Goal: Book appointment/travel/reservation

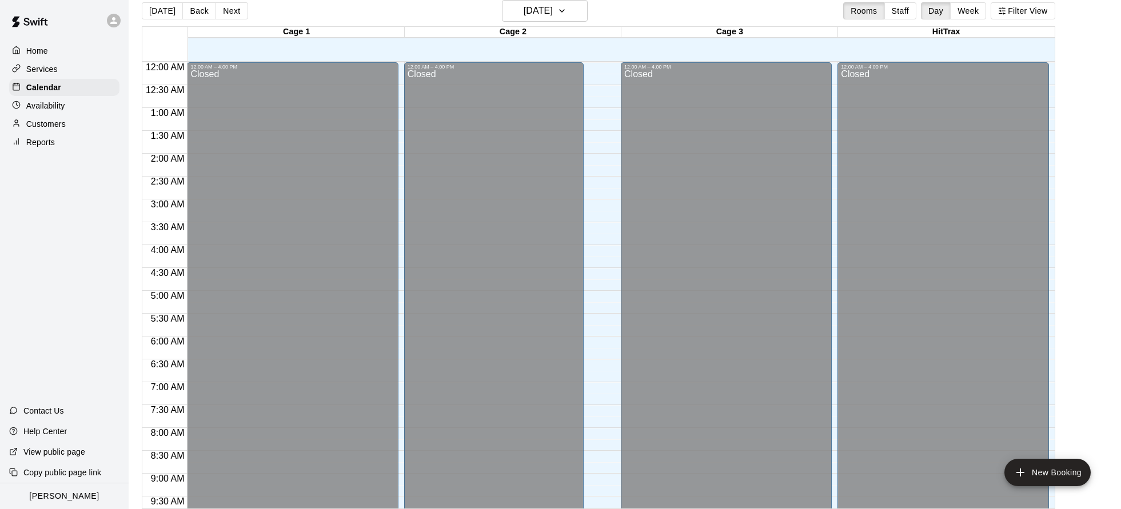
scroll to position [650, 0]
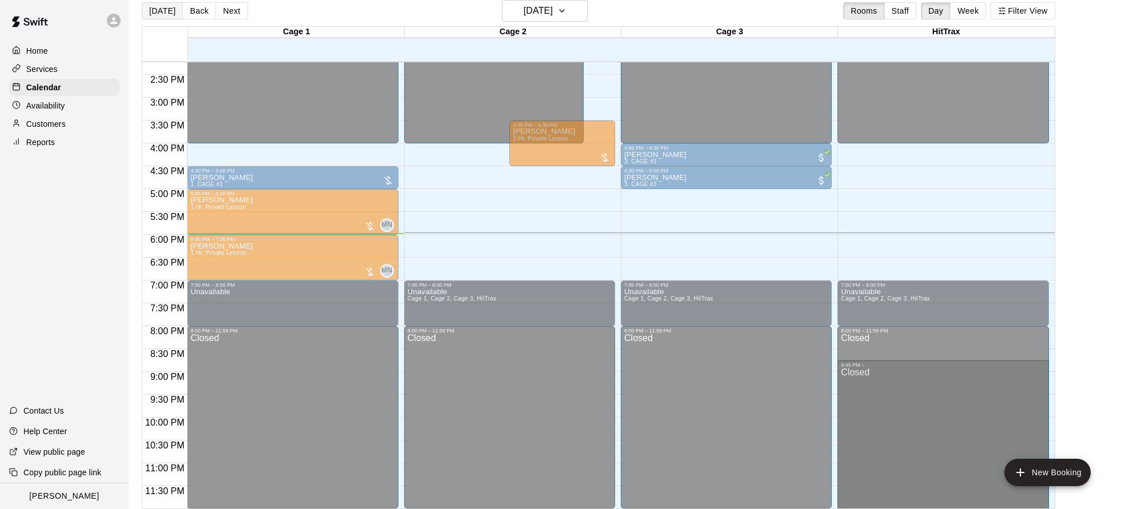
click at [164, 10] on button "[DATE]" at bounding box center [162, 10] width 41 height 17
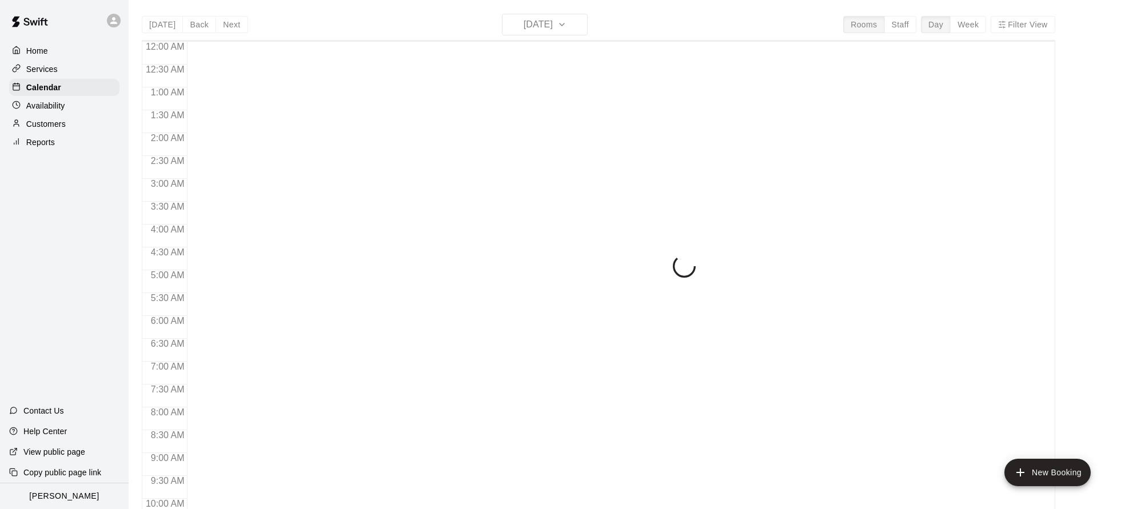
scroll to position [617, 0]
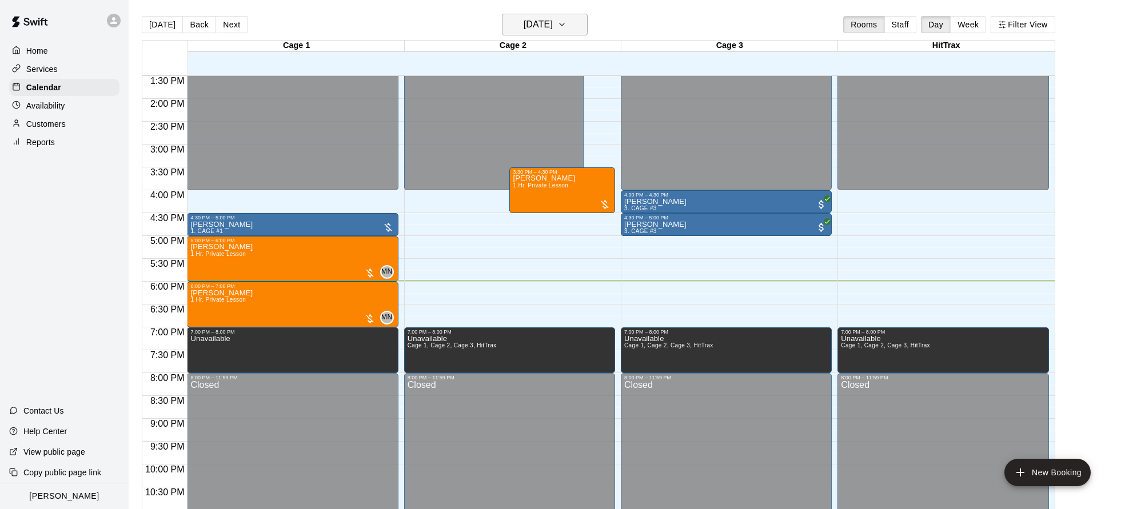
click at [553, 23] on h6 "[DATE]" at bounding box center [538, 25] width 29 height 16
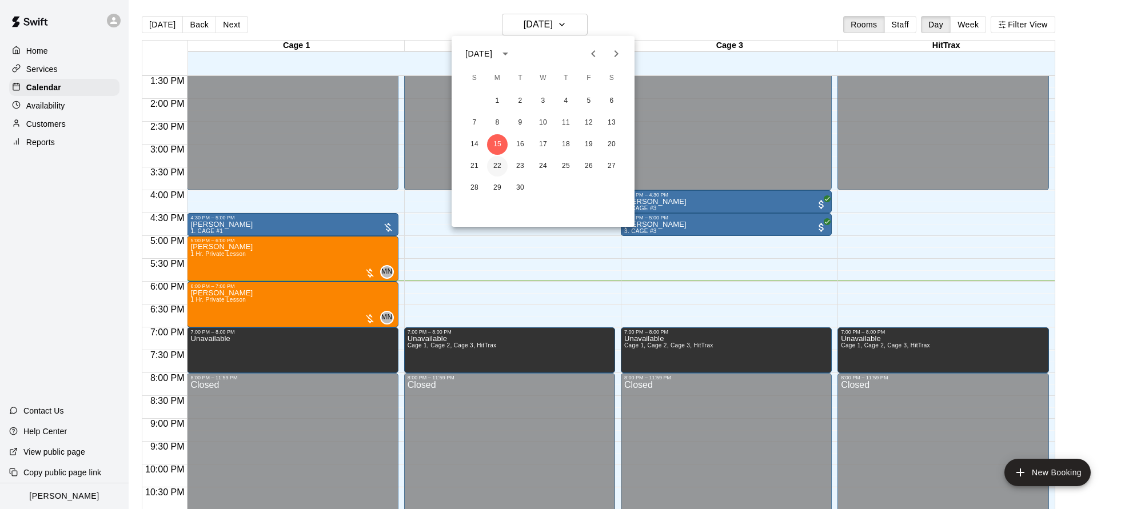
click at [498, 166] on button "22" at bounding box center [497, 166] width 21 height 21
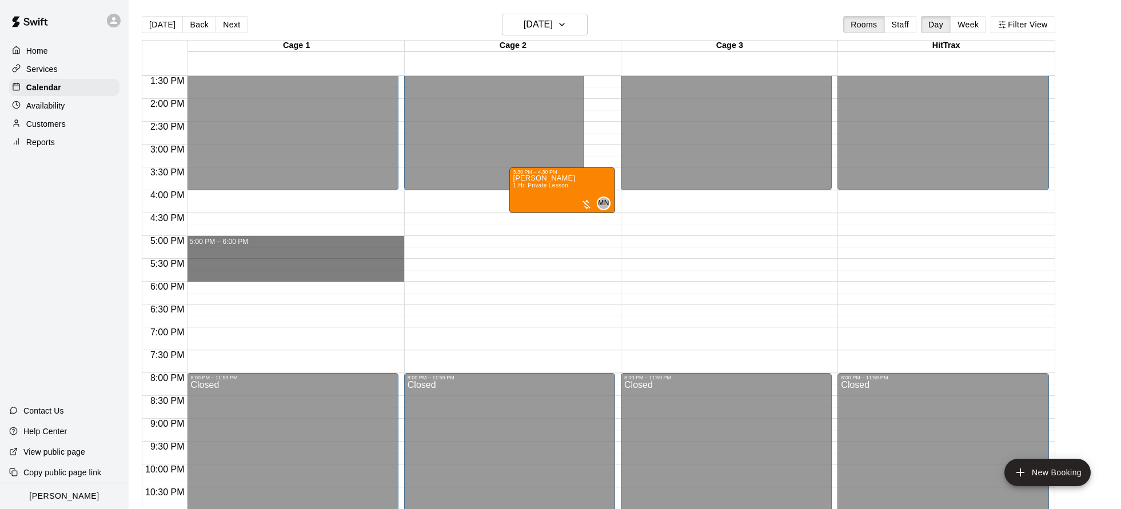
drag, startPoint x: 198, startPoint y: 237, endPoint x: 201, endPoint y: 277, distance: 39.5
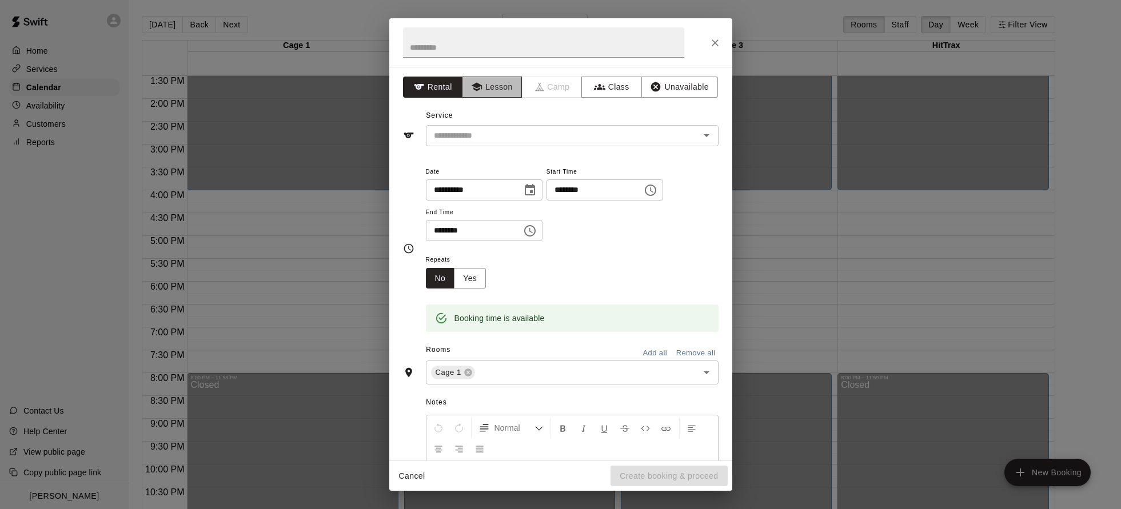
click at [499, 87] on button "Lesson" at bounding box center [492, 87] width 60 height 21
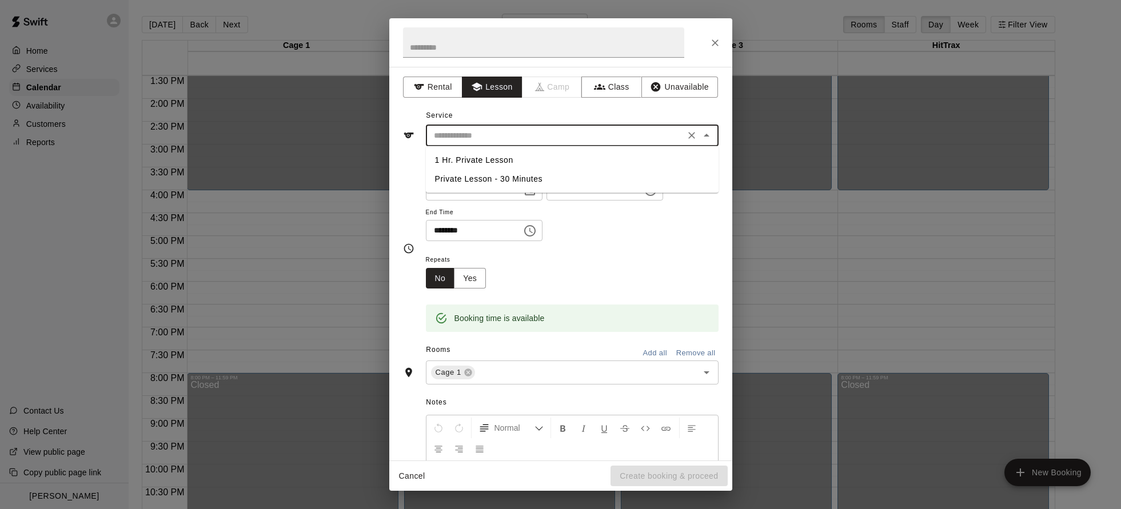
click at [484, 138] on input "text" at bounding box center [555, 136] width 252 height 14
click at [473, 158] on li "1 Hr. Private Lesson" at bounding box center [572, 160] width 293 height 19
type input "**********"
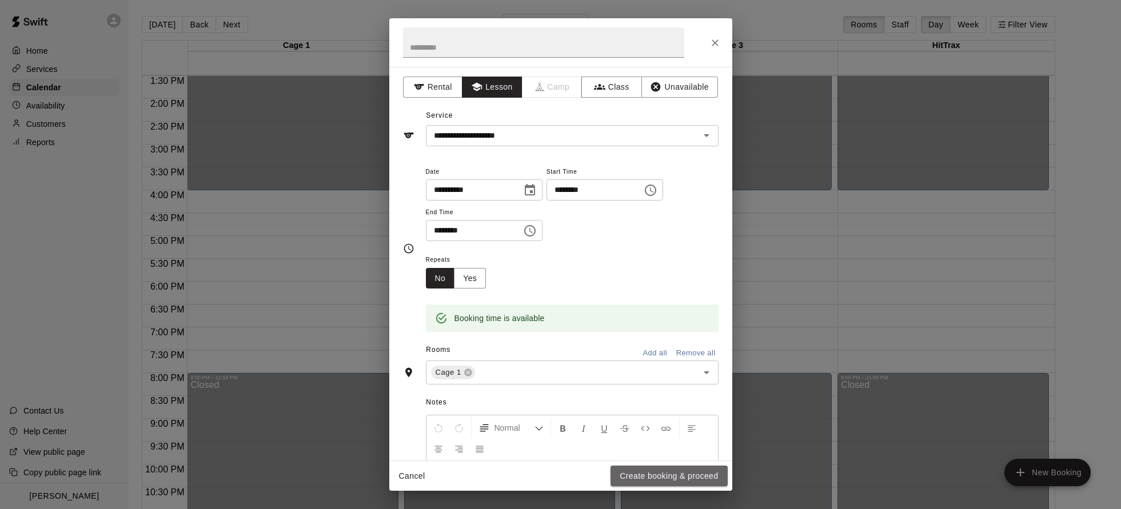
click at [697, 485] on button "Create booking & proceed" at bounding box center [668, 476] width 117 height 21
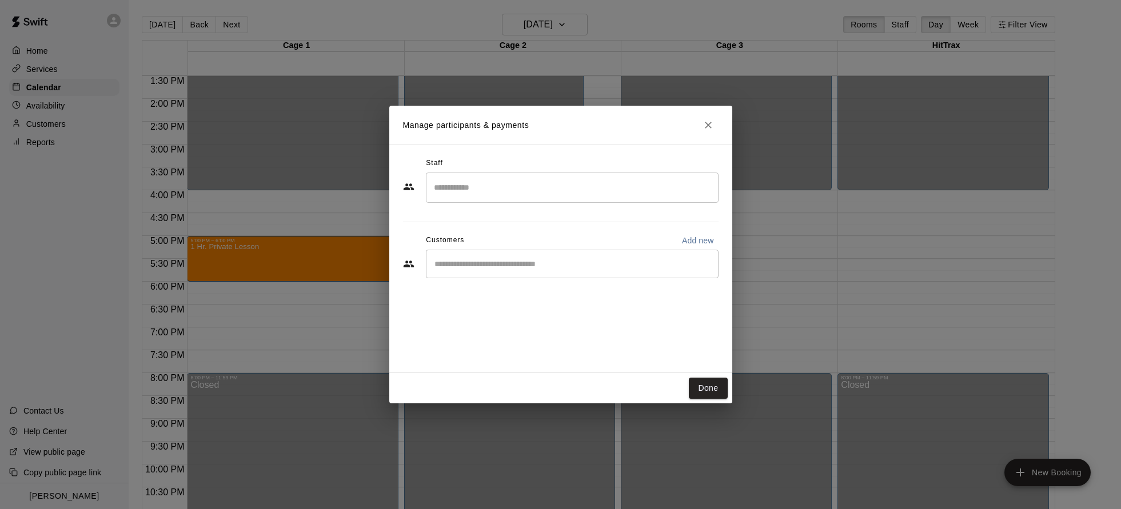
click at [469, 186] on input "Search staff" at bounding box center [572, 188] width 282 height 20
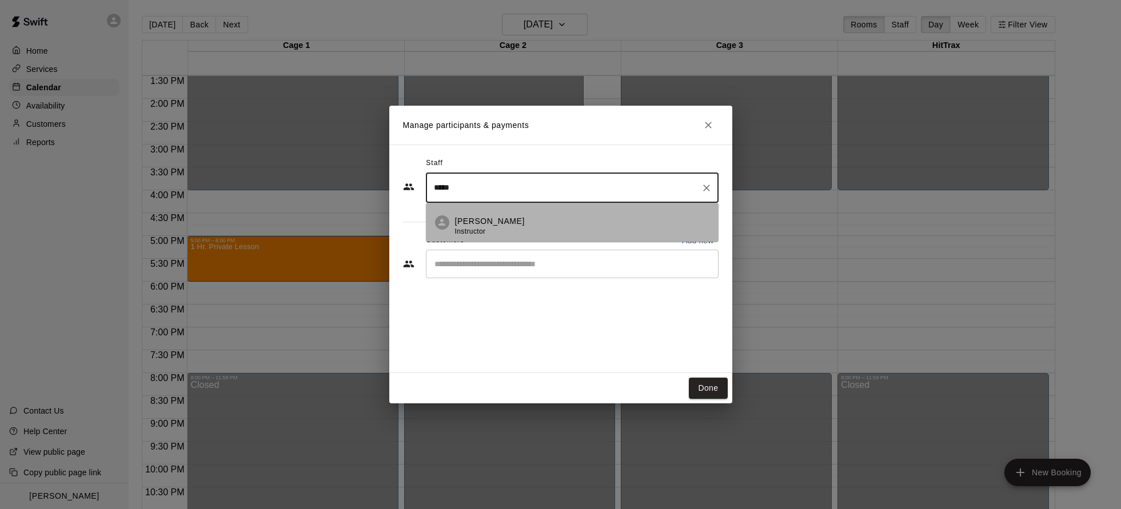
click at [495, 223] on p "[PERSON_NAME]" at bounding box center [490, 221] width 70 height 12
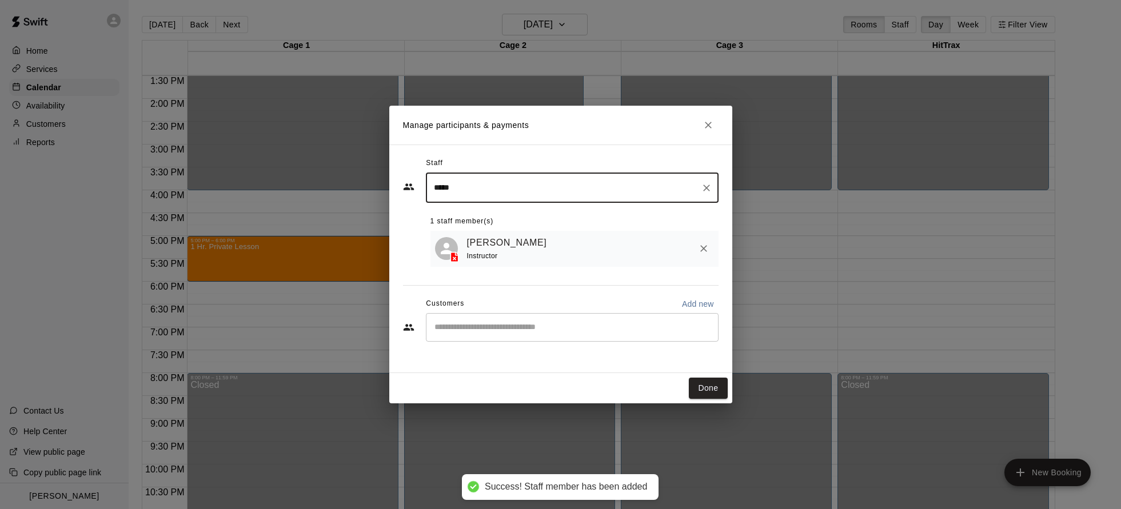
type input "*****"
click at [481, 327] on input "Start typing to search customers..." at bounding box center [572, 327] width 282 height 11
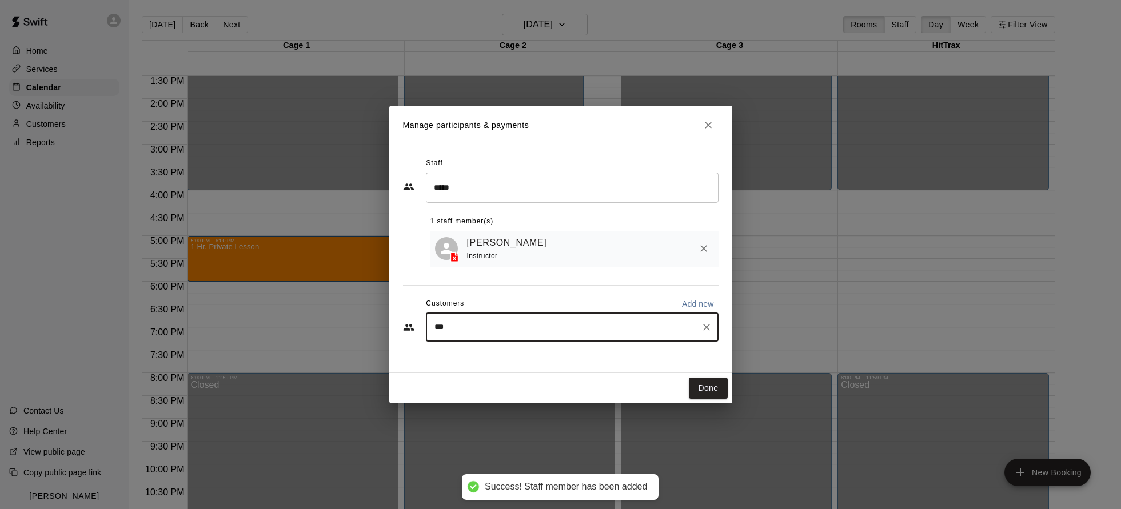
type input "****"
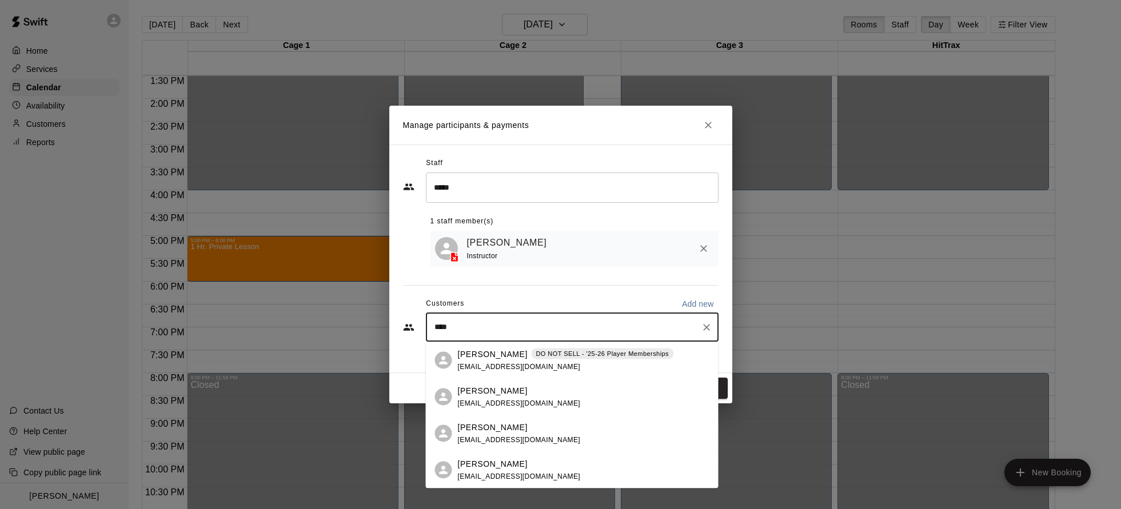
click at [490, 397] on div "[PERSON_NAME] [EMAIL_ADDRESS][DOMAIN_NAME]" at bounding box center [519, 397] width 123 height 25
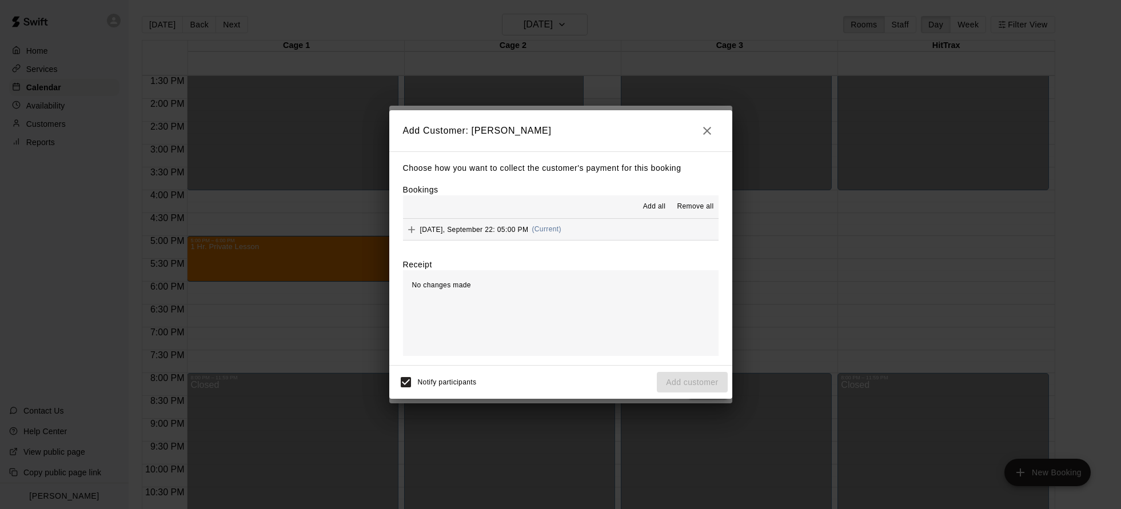
click at [648, 203] on span "Add all" at bounding box center [654, 206] width 23 height 11
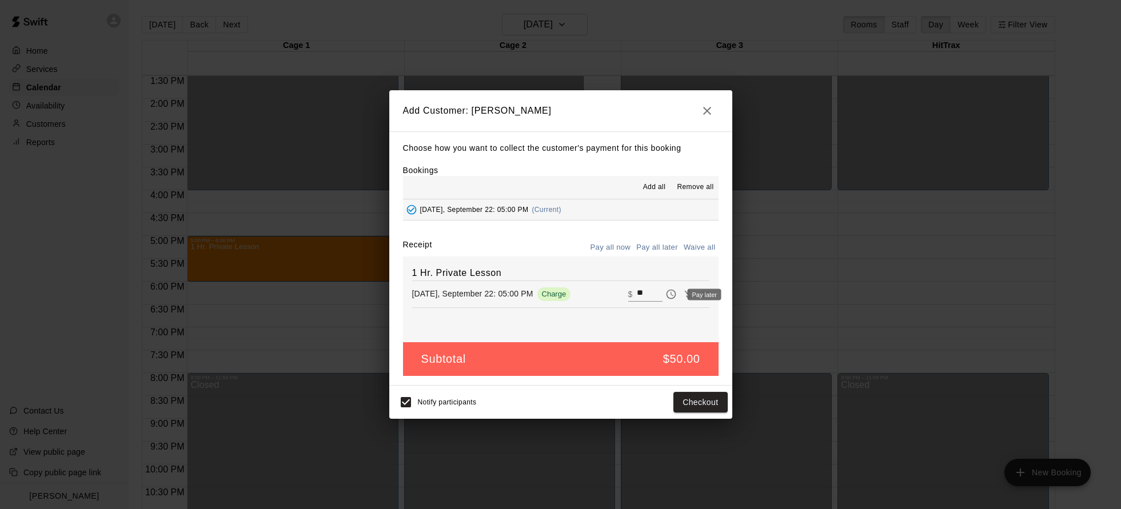
click at [668, 289] on icon "Pay later" at bounding box center [670, 294] width 11 height 11
click at [688, 408] on button "Add customer" at bounding box center [692, 402] width 70 height 21
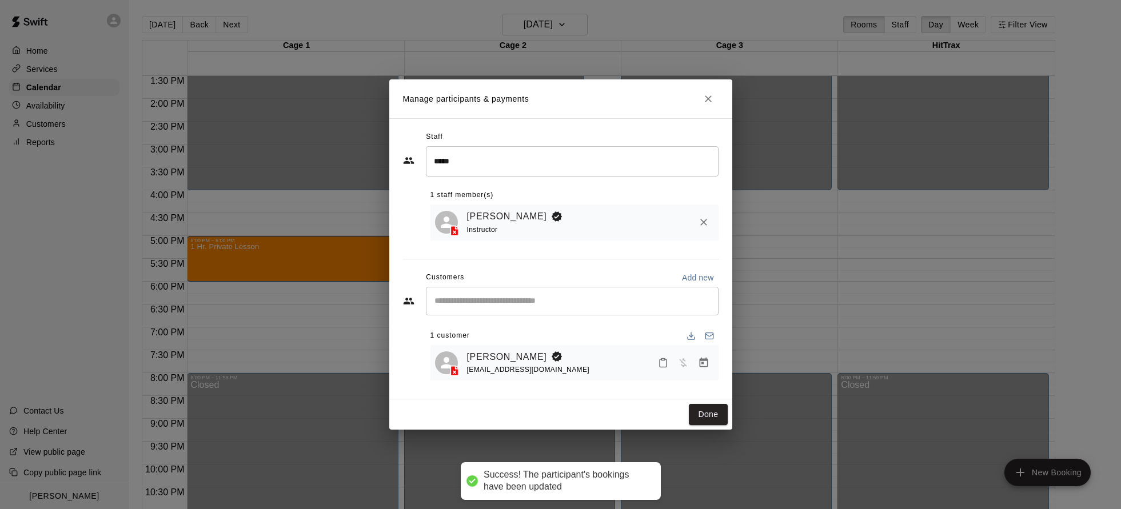
click at [730, 410] on div "Done" at bounding box center [560, 415] width 343 height 30
click at [717, 413] on button "Done" at bounding box center [708, 414] width 38 height 21
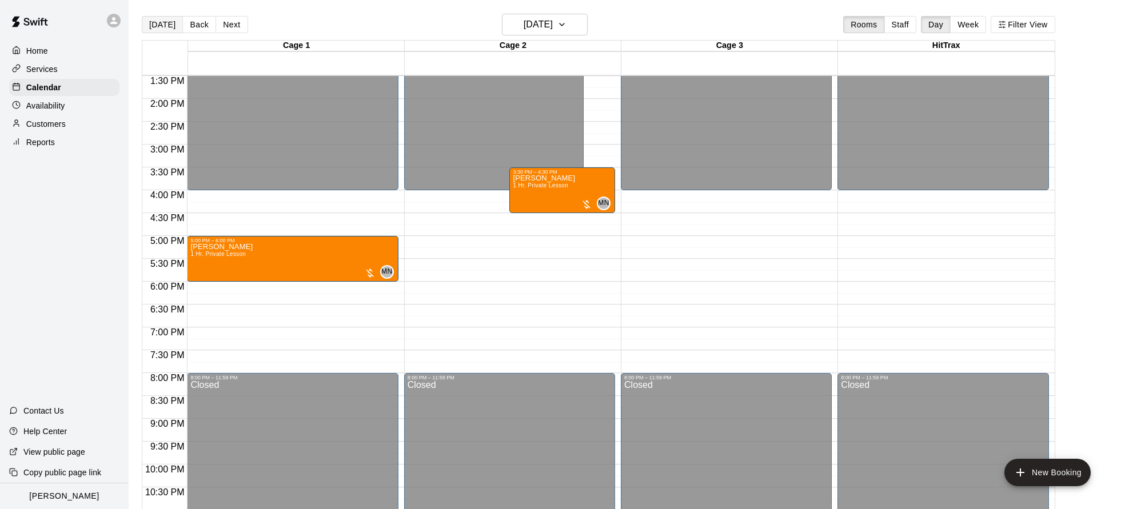
click at [162, 22] on button "[DATE]" at bounding box center [162, 24] width 41 height 17
